Goal: Transaction & Acquisition: Obtain resource

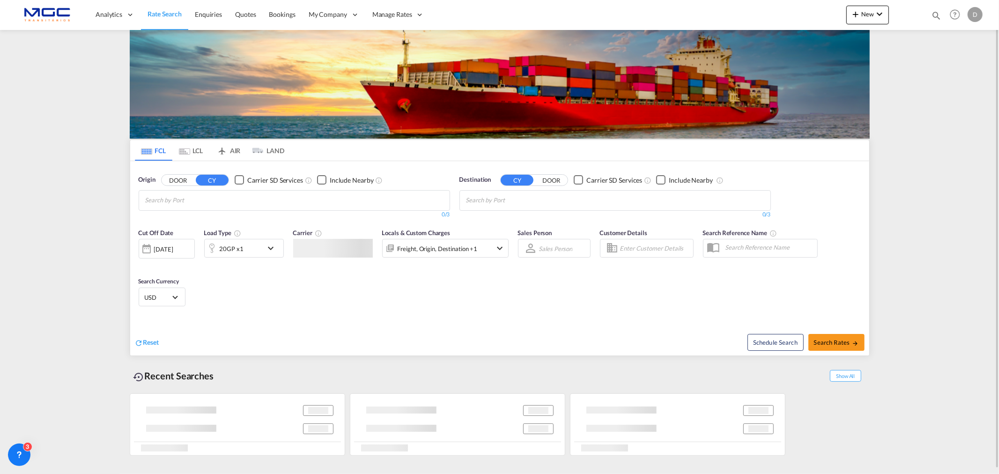
click at [240, 200] on md-chips at bounding box center [294, 201] width 310 height 20
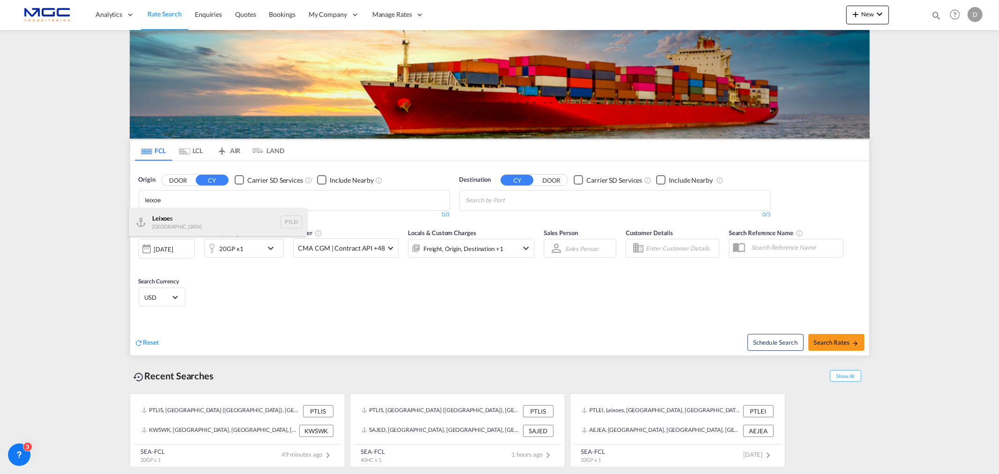
type input "leixoe"
click at [178, 220] on div "Leixoe s Portugal PTLEI" at bounding box center [218, 222] width 178 height 28
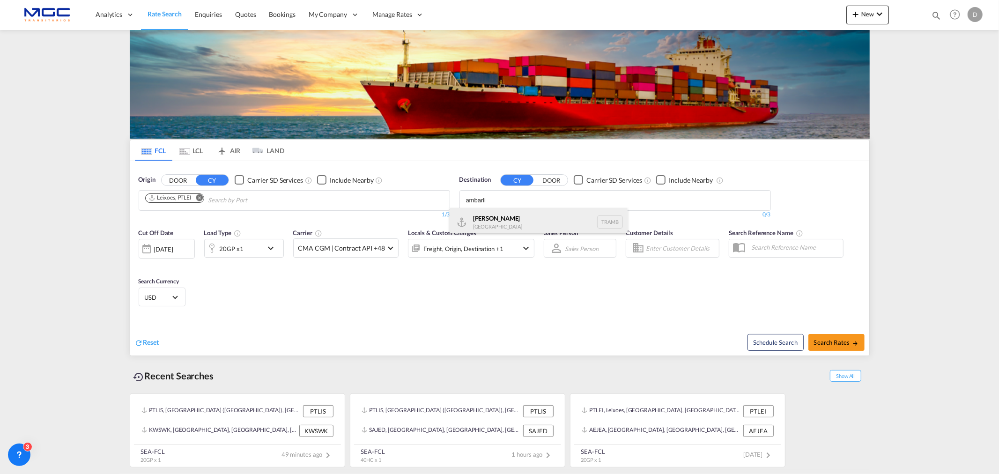
type input "ambarli"
click at [537, 219] on div "Ambarli [GEOGRAPHIC_DATA] TRAMB" at bounding box center [538, 222] width 178 height 28
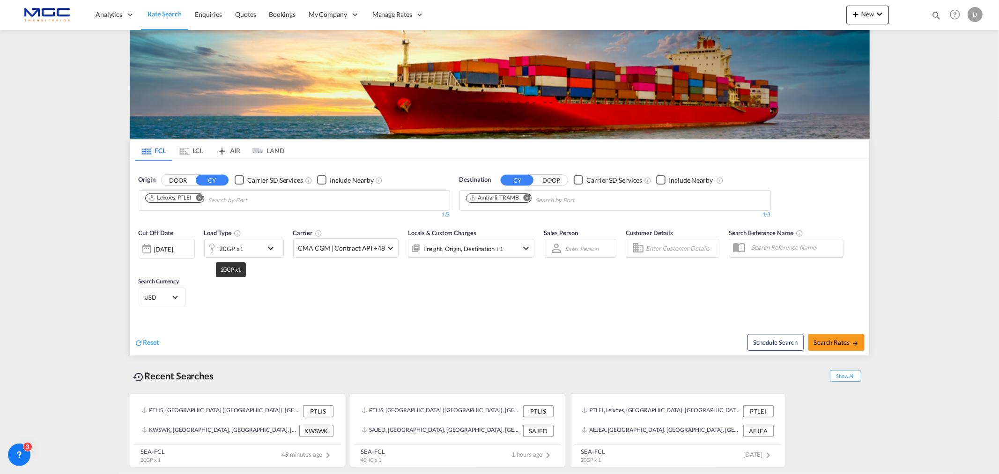
click at [241, 249] on div "20GP x1" at bounding box center [232, 248] width 24 height 13
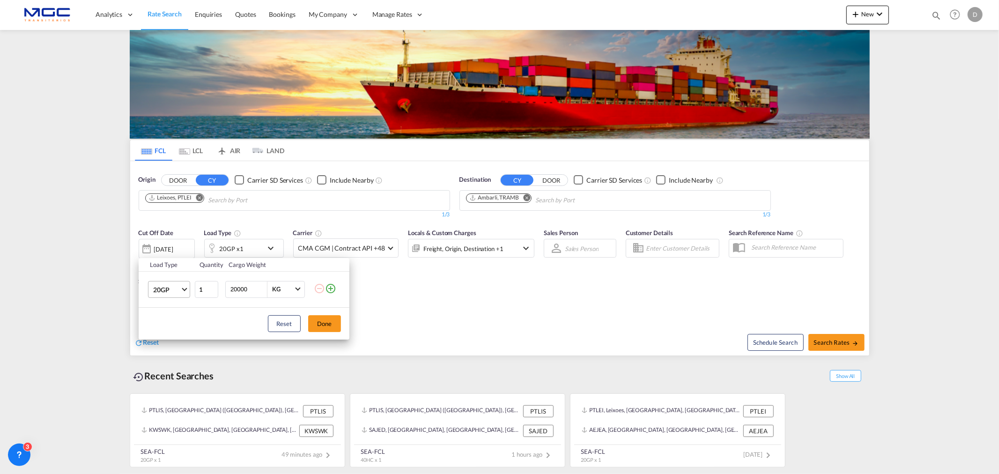
click at [171, 295] on md-select-value "20GP" at bounding box center [170, 289] width 37 height 16
drag, startPoint x: 175, startPoint y: 327, endPoint x: 233, endPoint y: 328, distance: 58.1
click at [175, 328] on md-option "40HC" at bounding box center [177, 334] width 64 height 22
click at [326, 314] on div "Reset Done" at bounding box center [244, 324] width 211 height 32
click at [327, 322] on button "Done" at bounding box center [324, 323] width 33 height 17
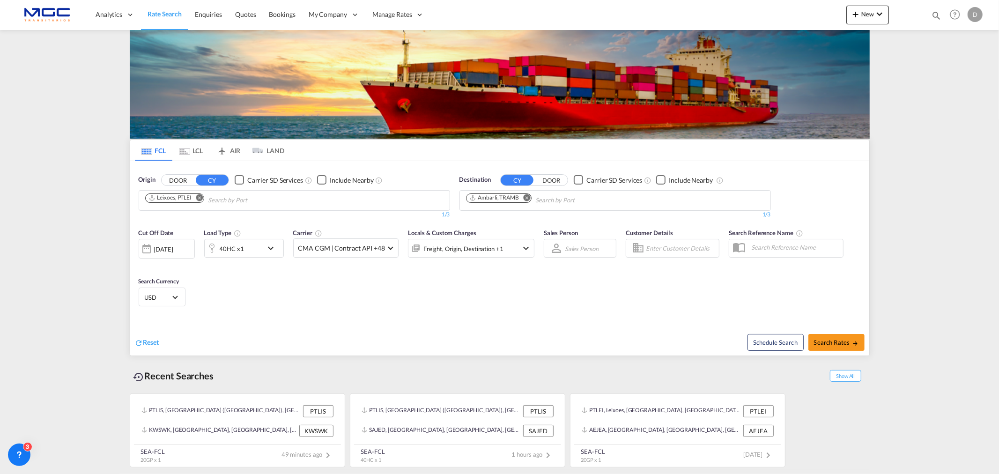
click at [162, 294] on span "USD" at bounding box center [158, 297] width 26 height 8
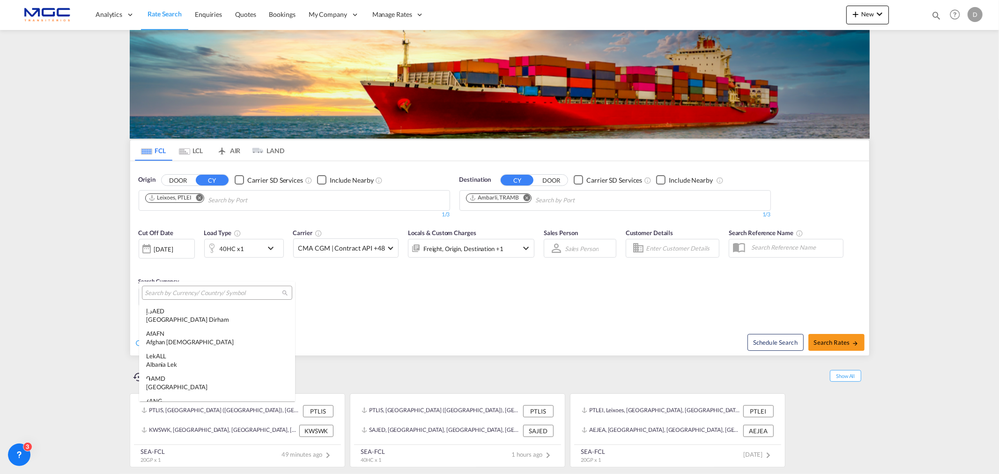
scroll to position [3231, 0]
click at [166, 289] on input "search" at bounding box center [213, 293] width 137 height 8
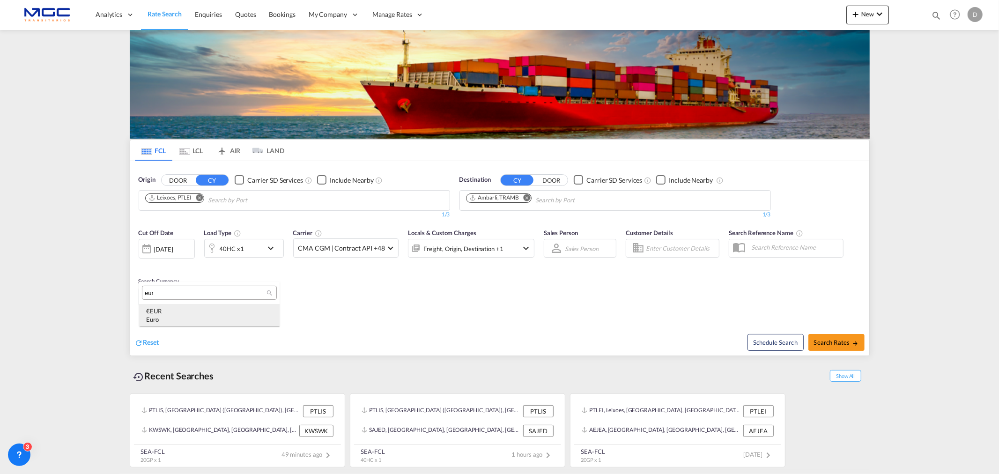
type input "eur"
click at [184, 319] on div "Euro" at bounding box center [209, 319] width 126 height 8
click at [413, 312] on div "Cut Off Date [DATE] [DATE] Load Type 40HC x1 Carrier CMA CGM | Contract API +48…" at bounding box center [499, 268] width 739 height 91
click at [822, 340] on span "Search Rates" at bounding box center [836, 341] width 45 height 7
type input "PTLEI to TRAMB / [DATE]"
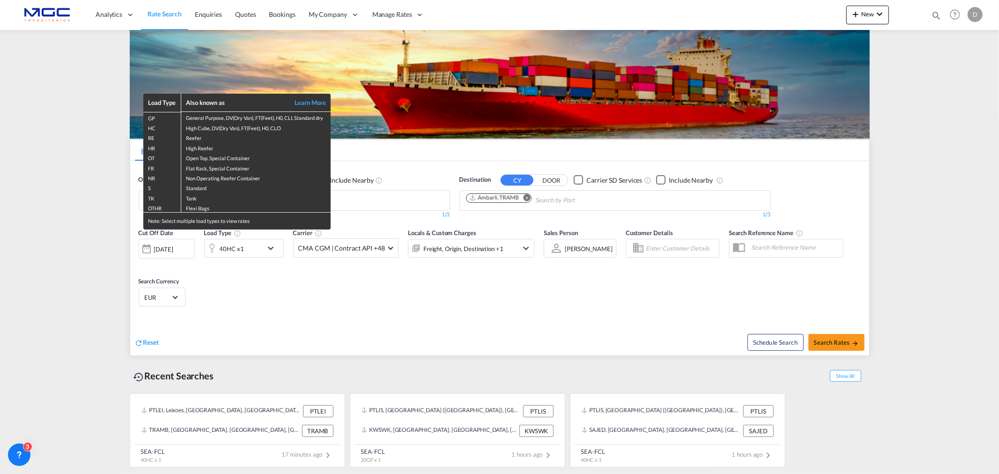
click at [321, 328] on div "Load Type Also known as Learn More GP General Purpose, DV(Dry Van), FT(Feet), H…" at bounding box center [499, 237] width 999 height 474
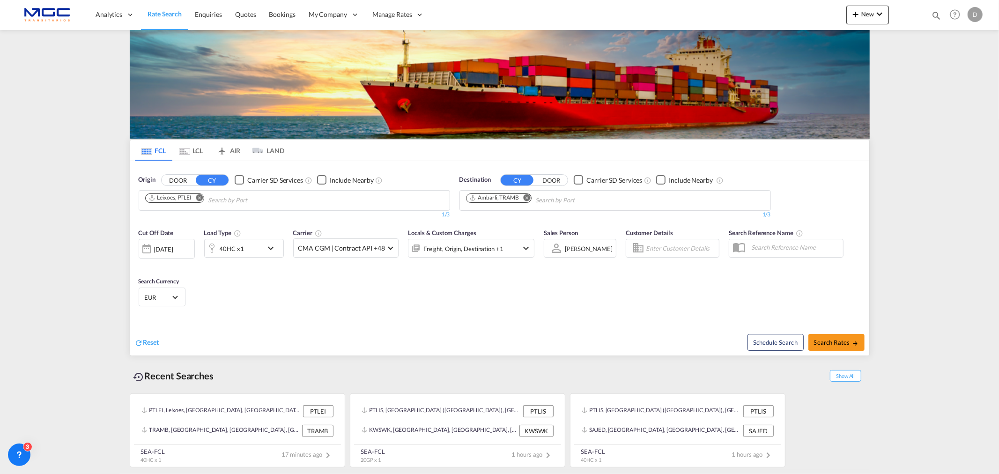
click at [527, 196] on md-icon "Remove" at bounding box center [526, 197] width 7 height 7
type input "gem"
click at [518, 222] on div "Gem lik Turkey TRGEM" at bounding box center [538, 222] width 178 height 28
click at [818, 336] on button "Search Rates" at bounding box center [836, 342] width 56 height 17
type input "PTLEI to TRGEM / 22 Sep 2025"
